Goal: Communication & Community: Answer question/provide support

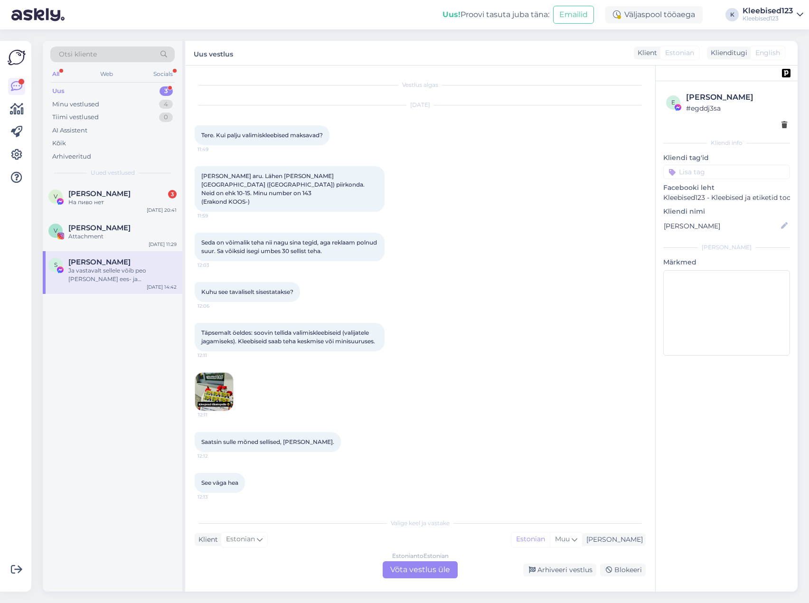
scroll to position [367, 0]
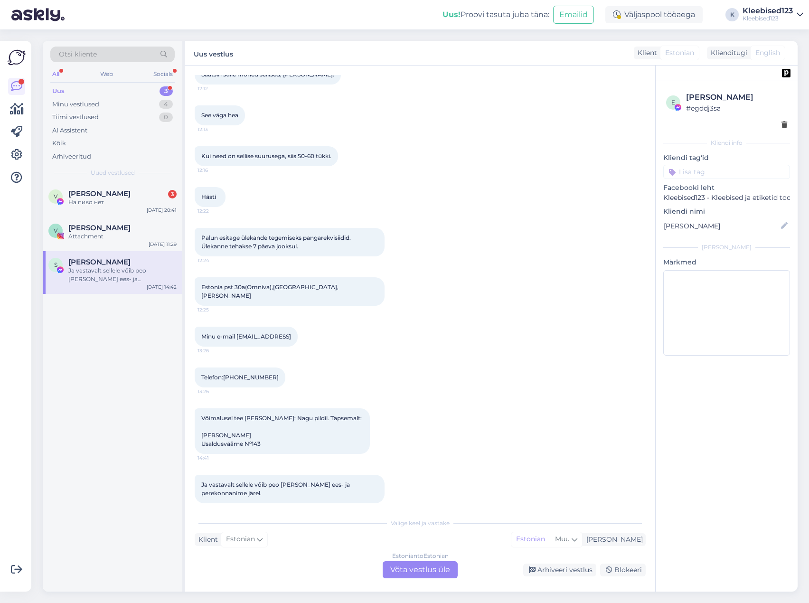
click at [433, 162] on div "Kui need on sellise suurusega, siis 50-60 tükki. 12:16" at bounding box center [420, 156] width 451 height 41
click at [83, 197] on span "[PERSON_NAME]" at bounding box center [99, 193] width 62 height 9
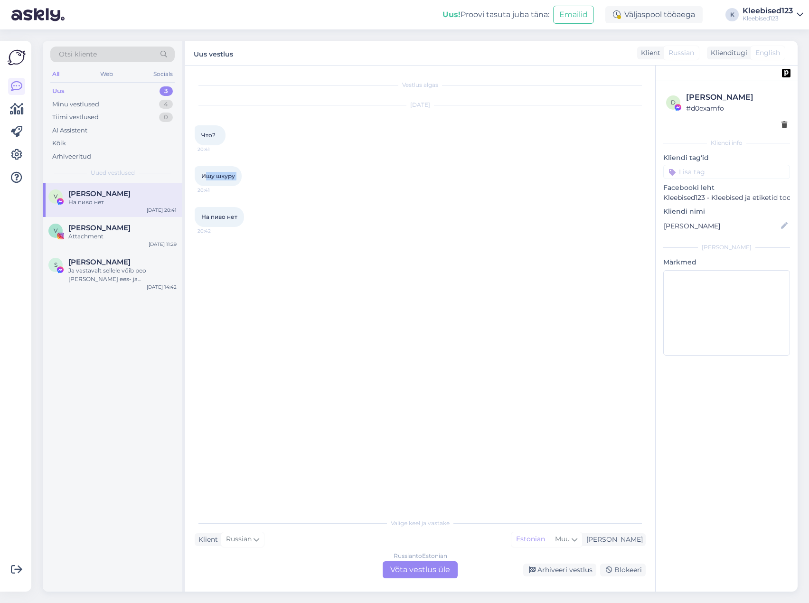
drag, startPoint x: 243, startPoint y: 177, endPoint x: 207, endPoint y: 178, distance: 35.6
click at [207, 178] on div "Ищу шкуру 20:41" at bounding box center [218, 176] width 47 height 20
click at [286, 201] on div "На пиво нет 20:42" at bounding box center [420, 217] width 451 height 41
click at [630, 568] on div "Blokeeri" at bounding box center [623, 569] width 46 height 13
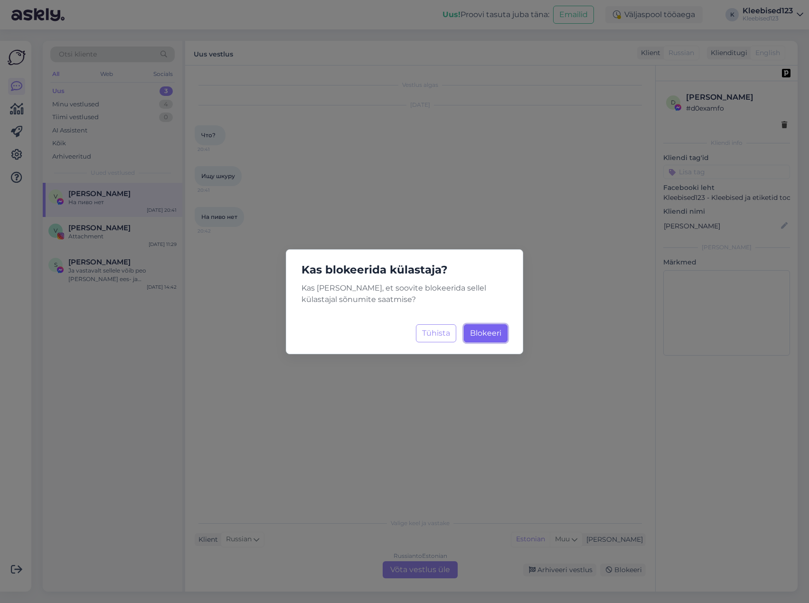
click at [487, 328] on button "Blokeeri Laadimine..." at bounding box center [486, 333] width 44 height 18
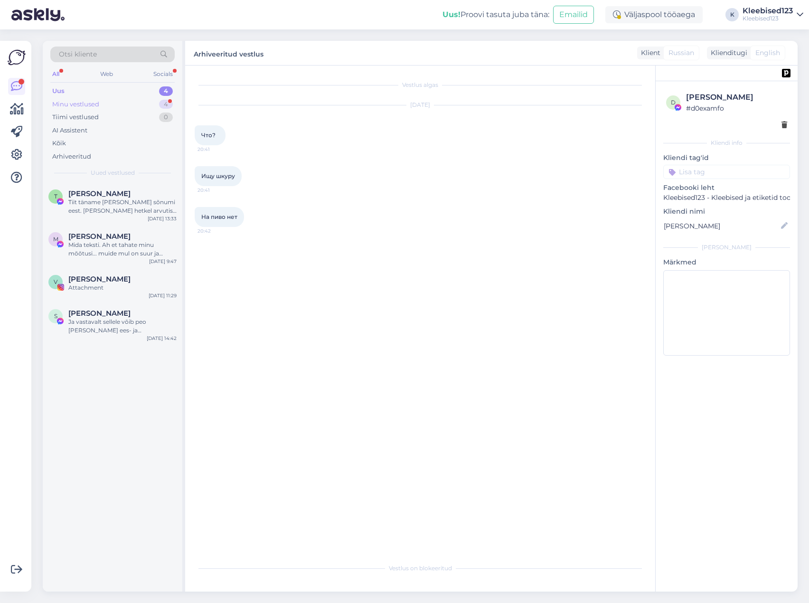
click at [85, 104] on div "Minu vestlused" at bounding box center [75, 104] width 47 height 9
click at [108, 194] on span "Viktoria | Meie võitlus CMVga ✨" at bounding box center [117, 193] width 99 height 9
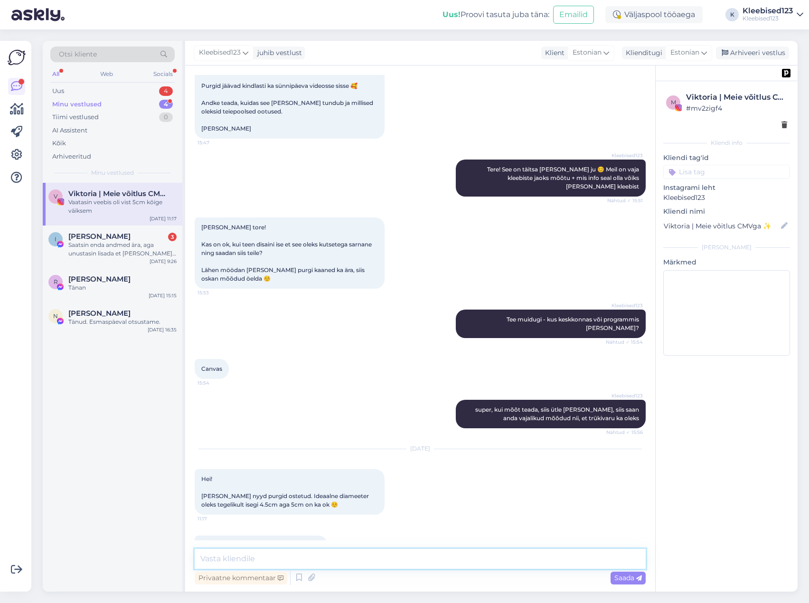
click at [246, 564] on textarea at bounding box center [420, 559] width 451 height 20
type textarea "Tere! Mitte päris, tootekleebised lehel on 2cm alates"
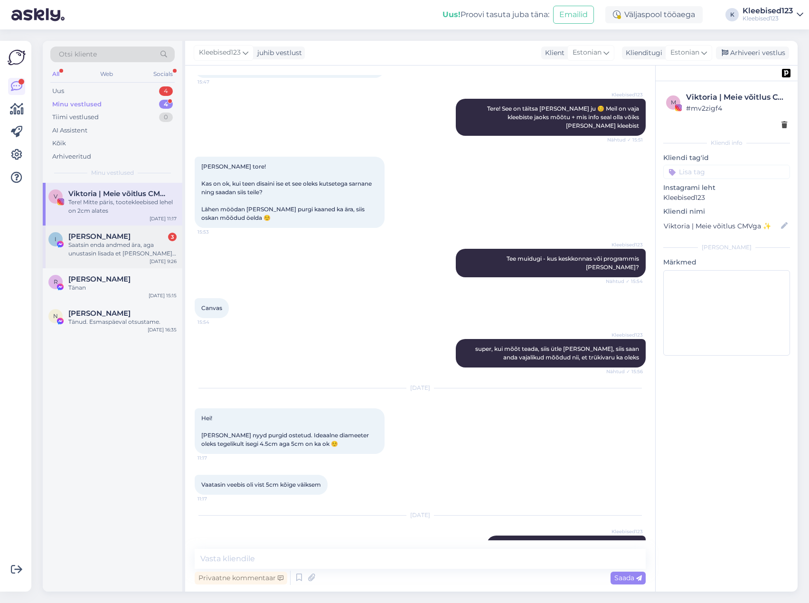
click at [127, 236] on div "[PERSON_NAME] 3" at bounding box center [122, 236] width 108 height 9
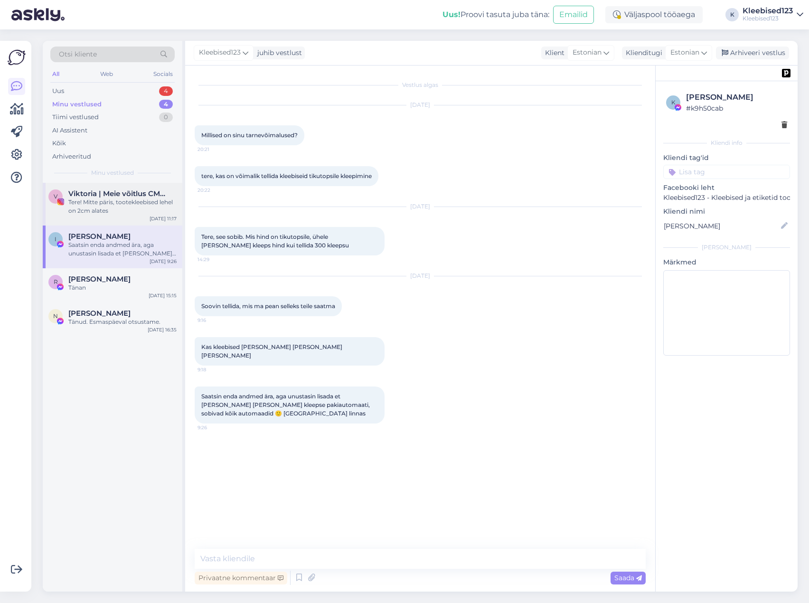
click at [129, 207] on div "Tere! Mitte päris, tootekleebised lehel on 2cm alates" at bounding box center [122, 206] width 108 height 17
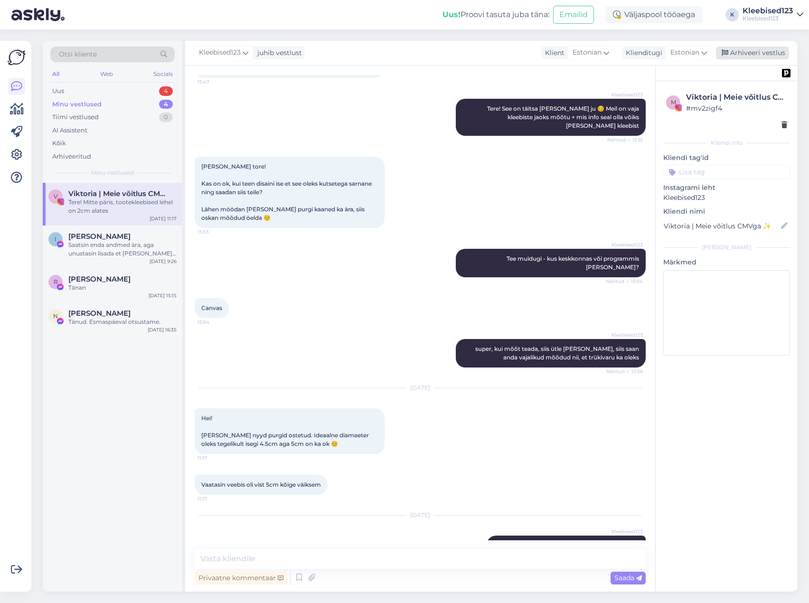
click at [747, 49] on div "Arhiveeri vestlus" at bounding box center [752, 53] width 73 height 13
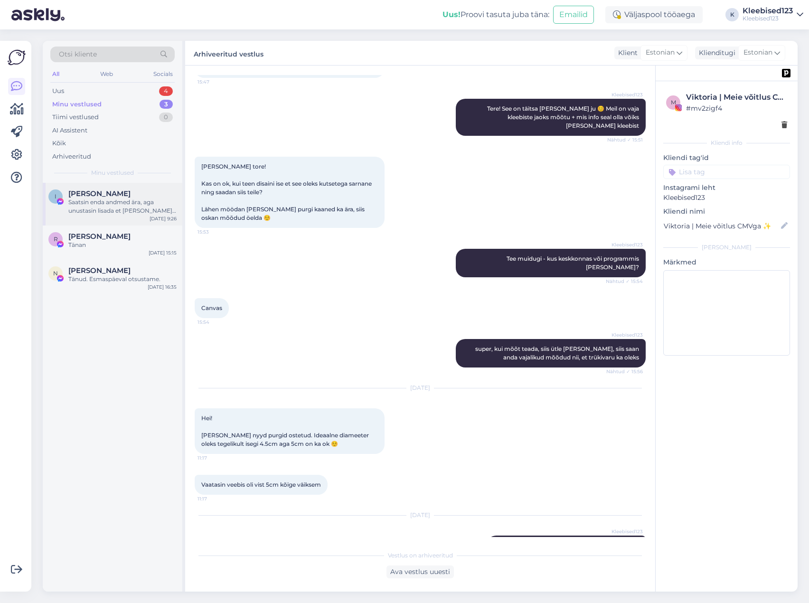
click at [112, 196] on div "[PERSON_NAME]" at bounding box center [122, 193] width 108 height 9
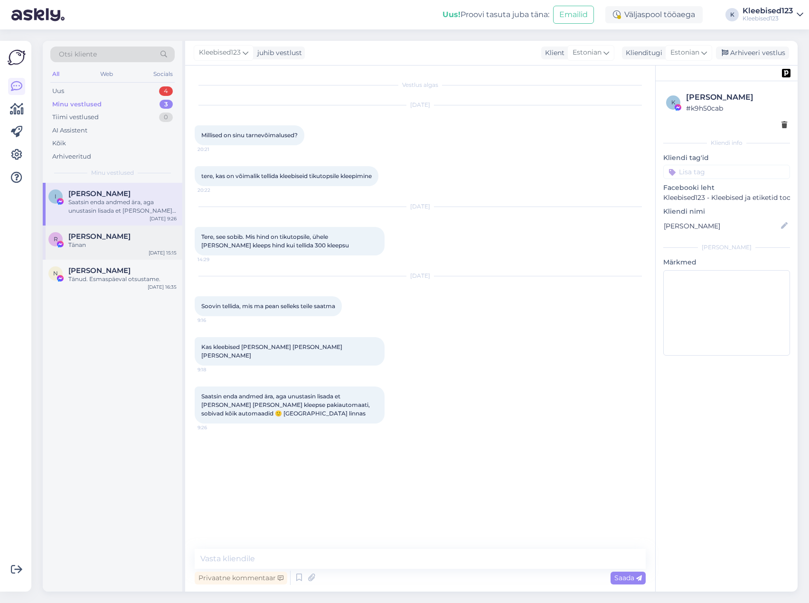
click at [117, 247] on div "Tänan" at bounding box center [122, 245] width 108 height 9
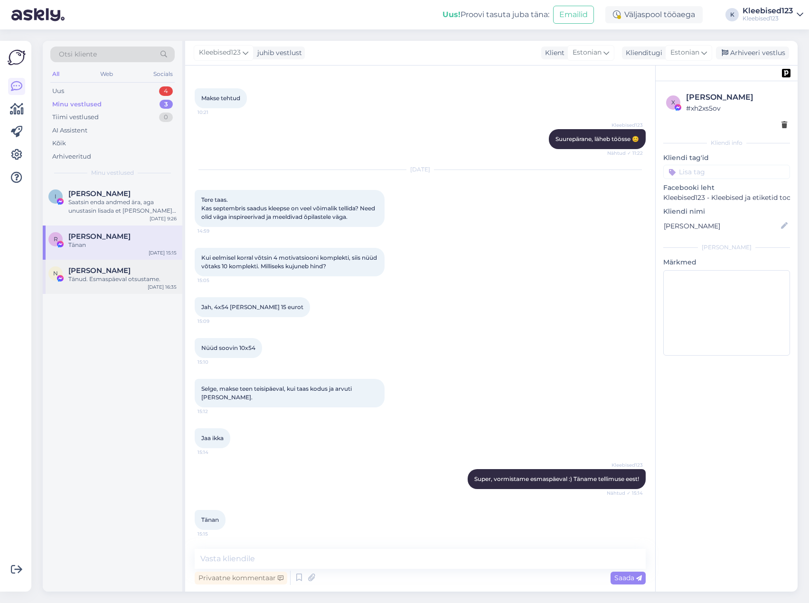
click at [109, 278] on div "Tänud. Esmaspäeval otsustame." at bounding box center [122, 279] width 108 height 9
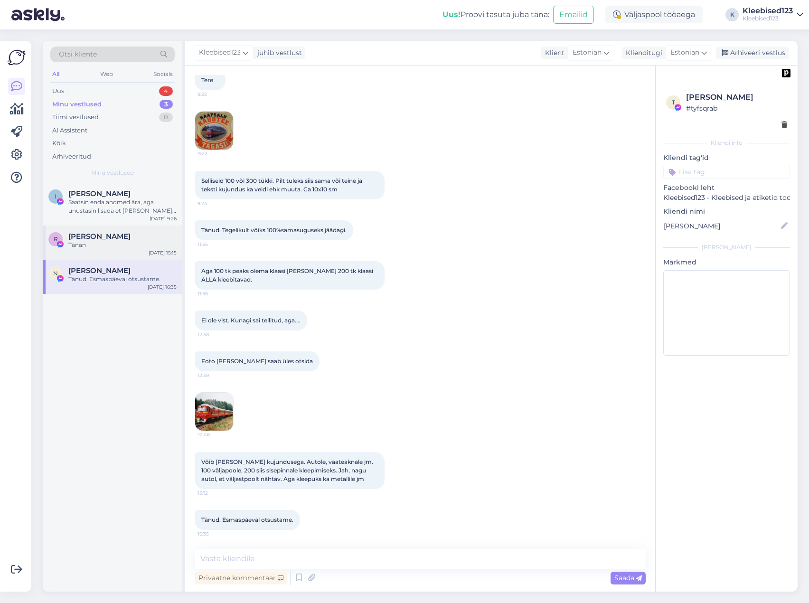
scroll to position [54, 0]
click at [753, 54] on div "Arhiveeri vestlus" at bounding box center [752, 53] width 73 height 13
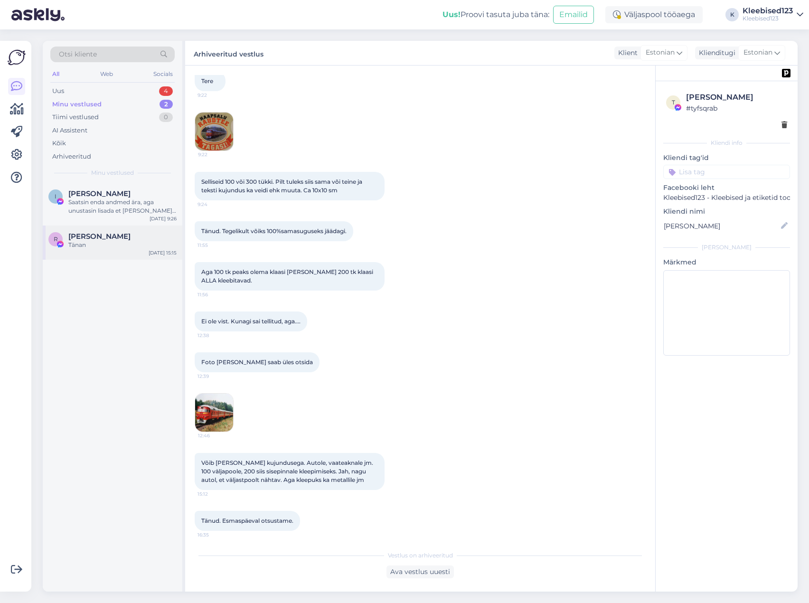
click at [80, 243] on div "Tänan" at bounding box center [122, 245] width 108 height 9
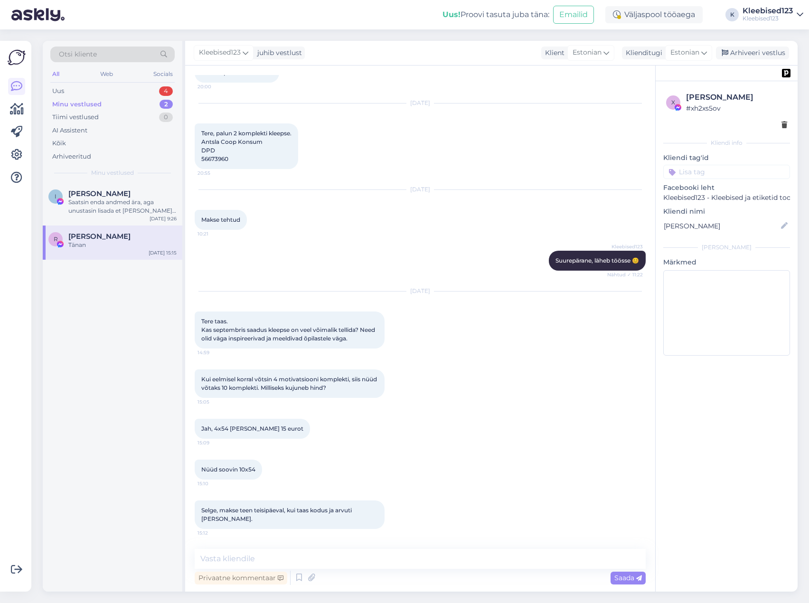
scroll to position [0, 0]
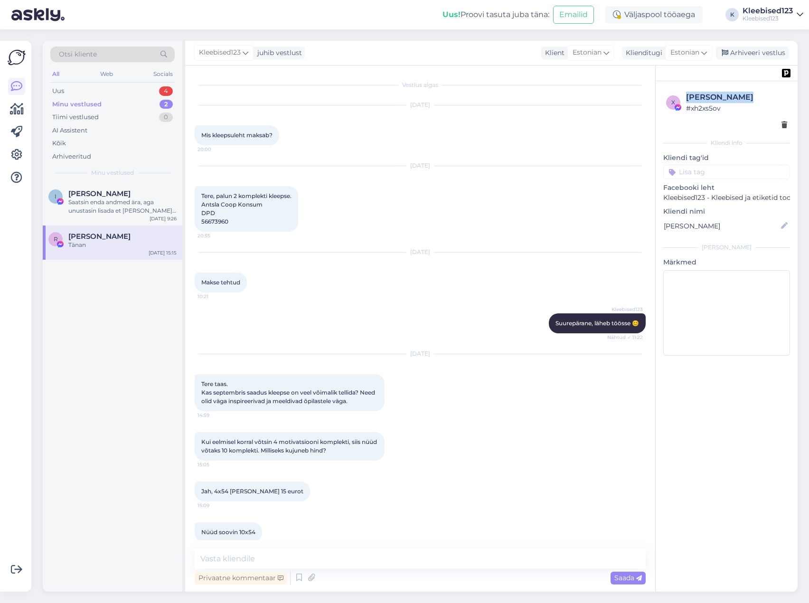
drag, startPoint x: 750, startPoint y: 94, endPoint x: 686, endPoint y: 94, distance: 64.1
click at [686, 94] on div "[PERSON_NAME]" at bounding box center [736, 97] width 101 height 11
copy div "[PERSON_NAME]"
click at [533, 493] on div "Jah, 4x54 [PERSON_NAME] 15 eurot 15:09" at bounding box center [420, 491] width 451 height 41
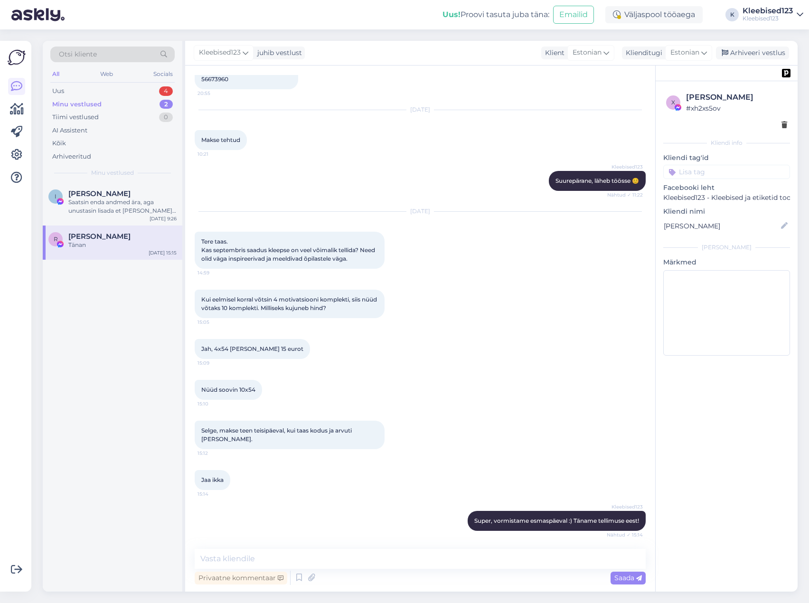
scroll to position [184, 0]
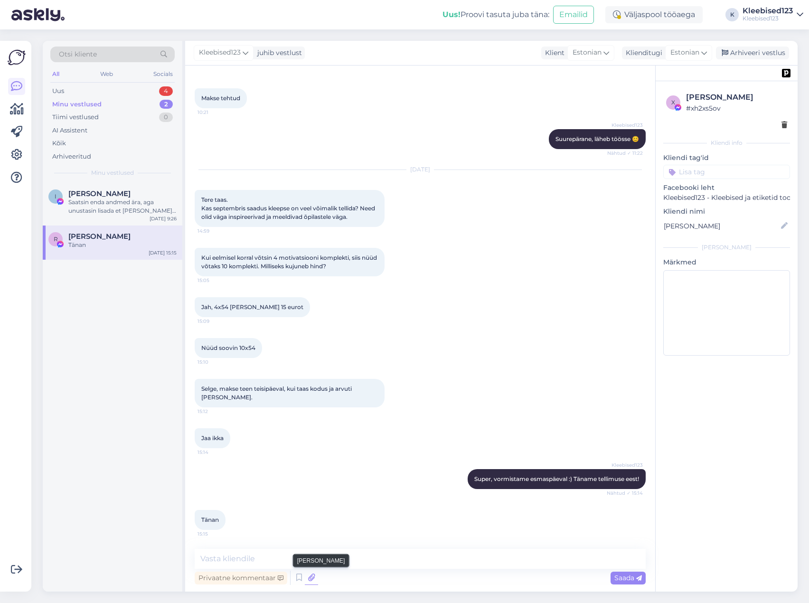
click at [313, 580] on icon at bounding box center [311, 578] width 13 height 14
